Goal: Task Accomplishment & Management: Use online tool/utility

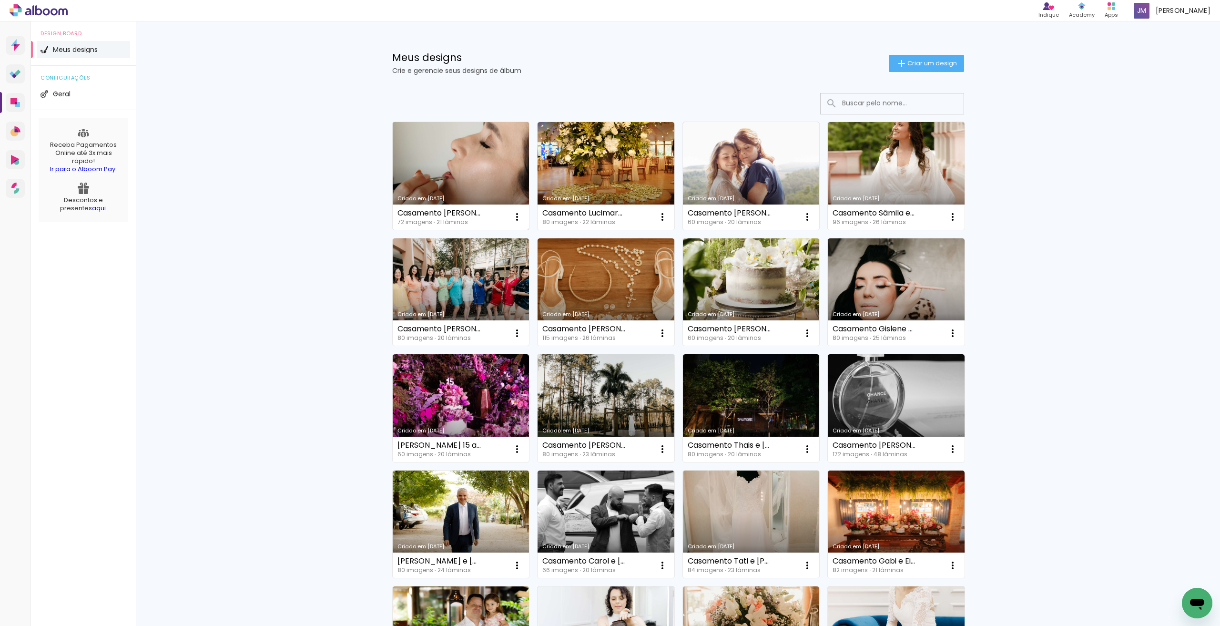
click at [456, 159] on link "Criado em [DATE]" at bounding box center [461, 176] width 137 height 108
